Goal: Complete application form

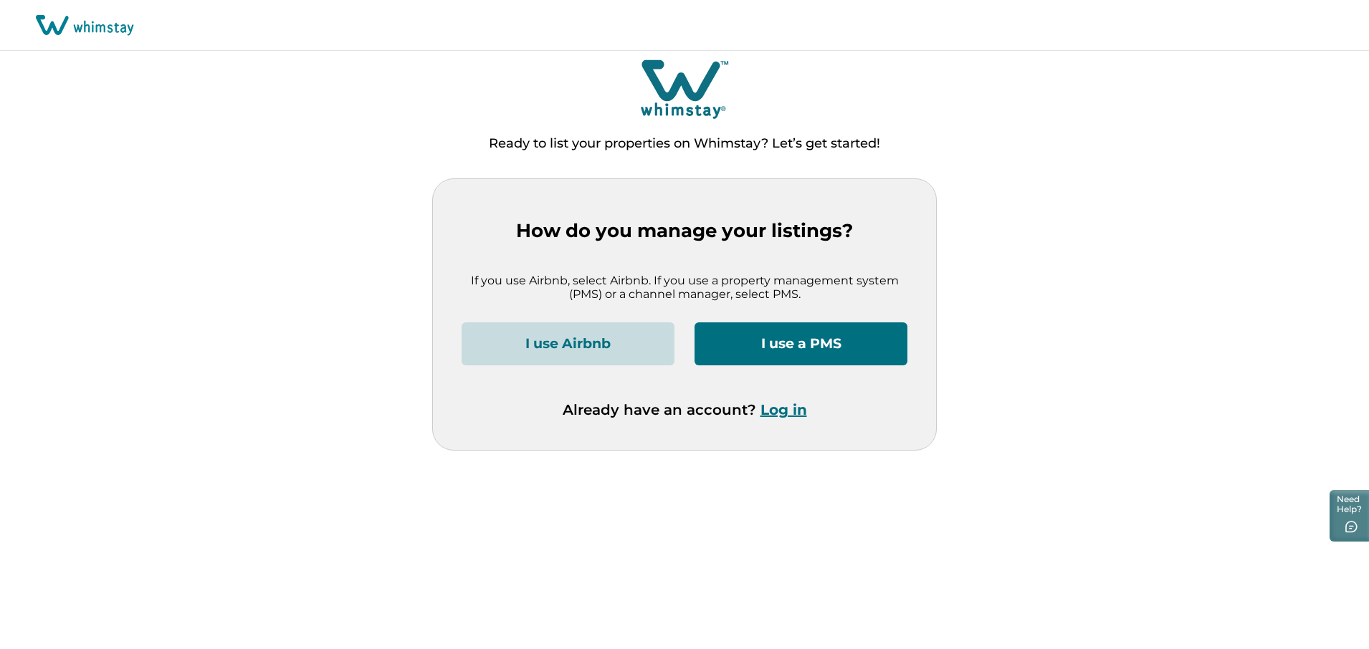
click at [831, 349] on button "I use a PMS" at bounding box center [801, 344] width 213 height 43
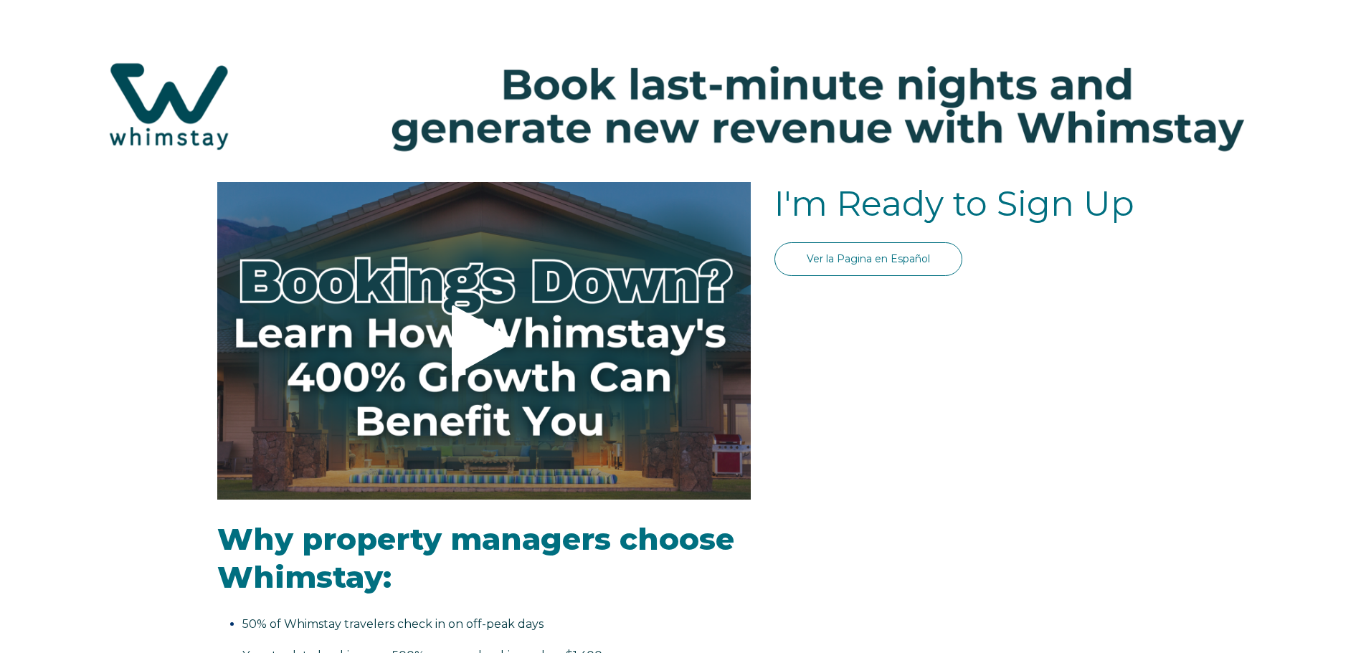
select select "US"
select select "Standard"
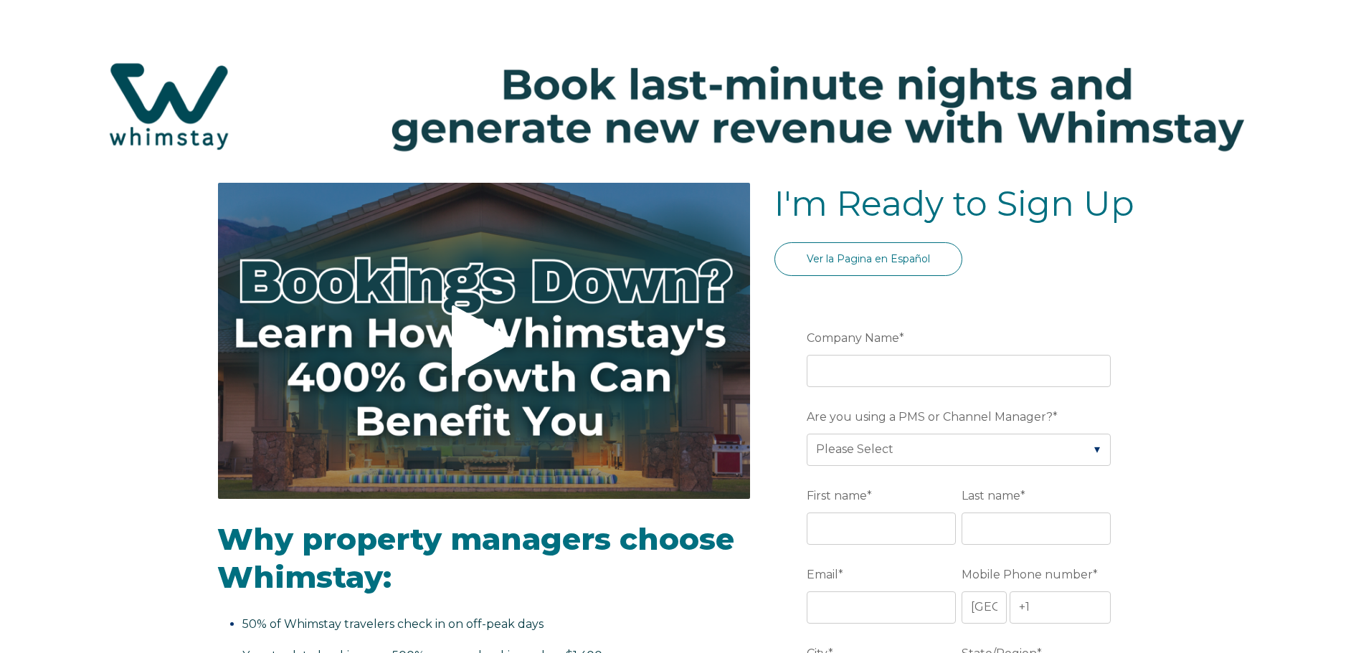
click at [476, 330] on icon at bounding box center [484, 340] width 64 height 71
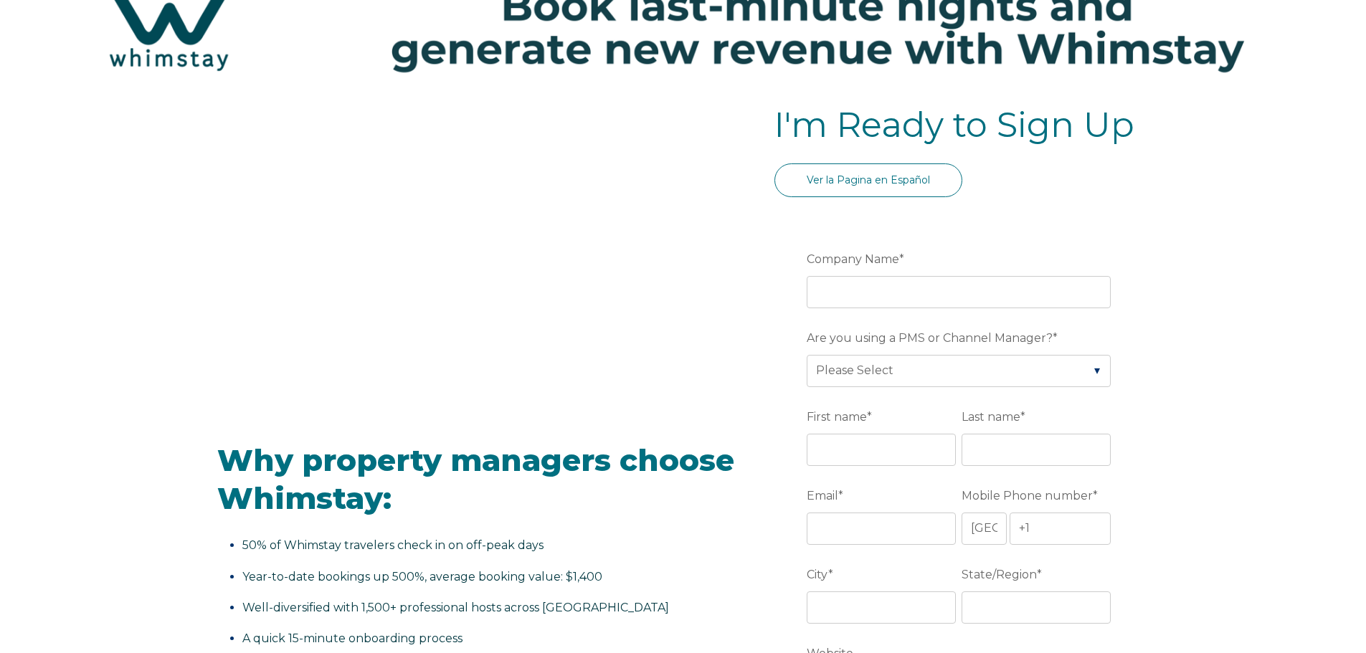
scroll to position [72, 0]
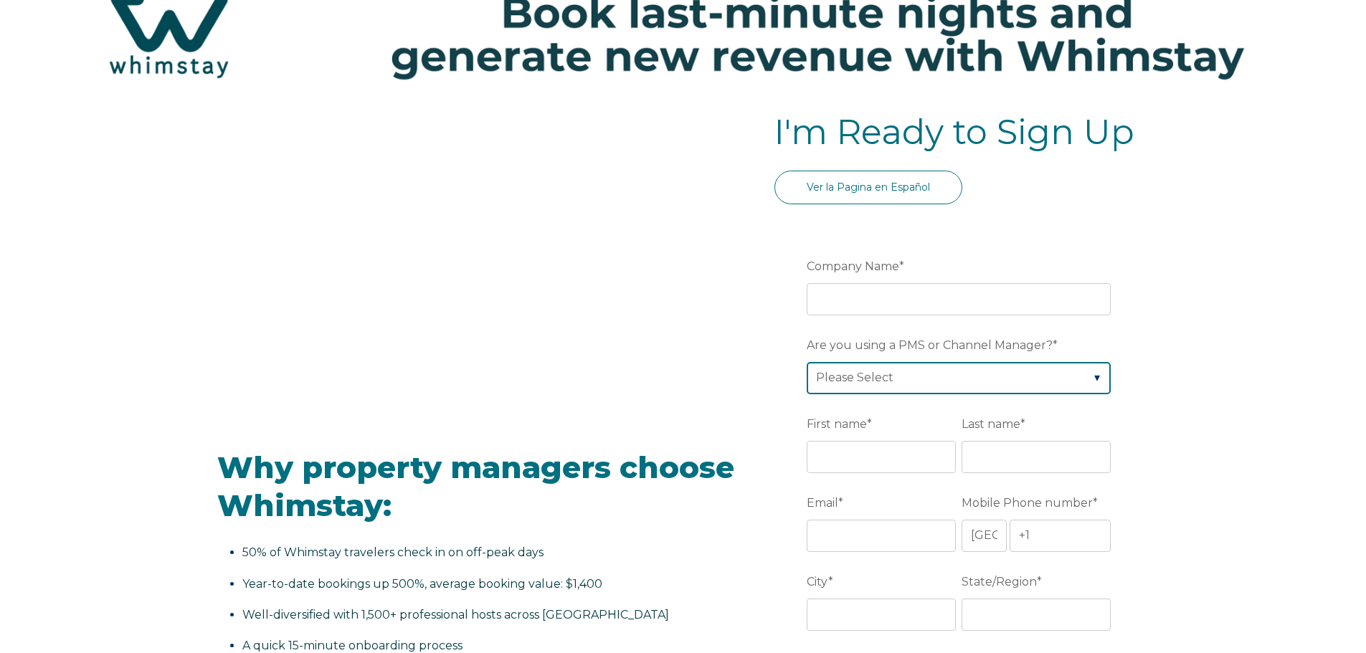
click at [1097, 373] on select "Please Select Barefoot BookingPal Boost Brightside CiiRUS Escapia Guesty Hostaw…" at bounding box center [958, 378] width 304 height 32
select select "OwnerRez"
click at [806, 362] on select "Please Select Barefoot BookingPal Boost Brightside CiiRUS Escapia Guesty Hostaw…" at bounding box center [958, 378] width 304 height 32
